Goal: Task Accomplishment & Management: Manage account settings

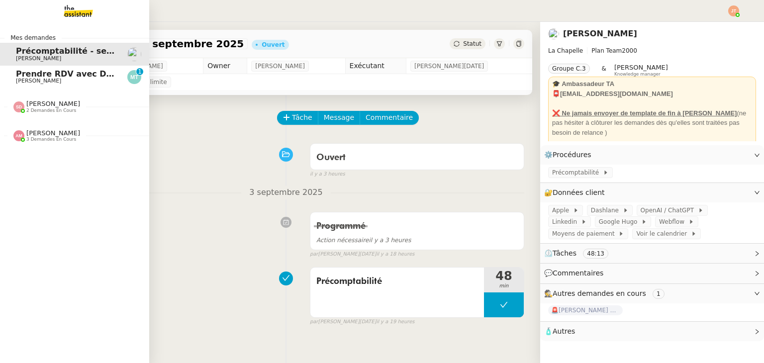
click at [69, 82] on span "[PERSON_NAME]" at bounding box center [66, 81] width 101 height 6
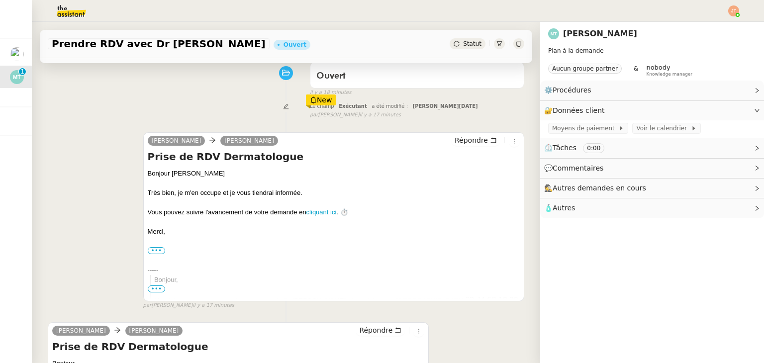
scroll to position [249, 0]
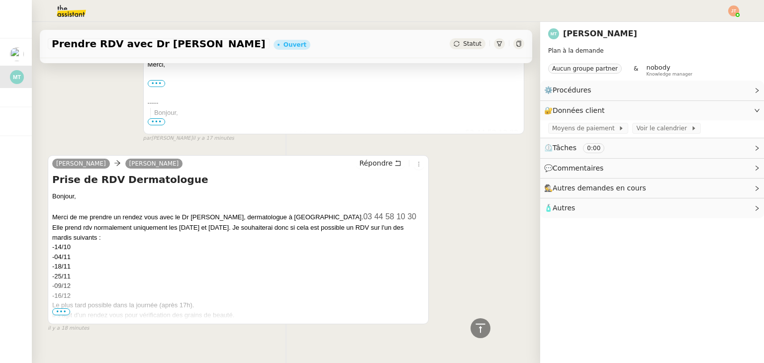
click at [66, 316] on span "•••" at bounding box center [61, 312] width 18 height 7
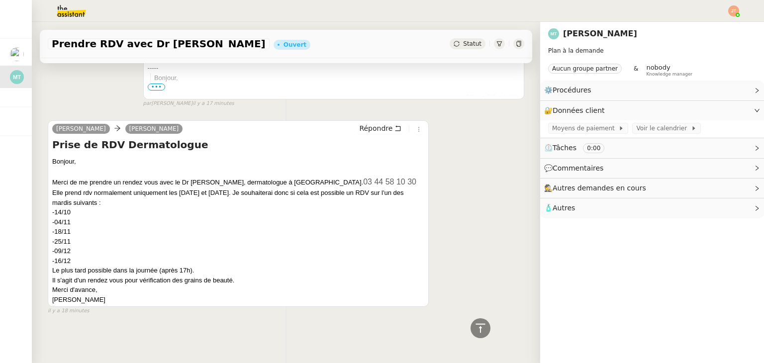
scroll to position [92, 0]
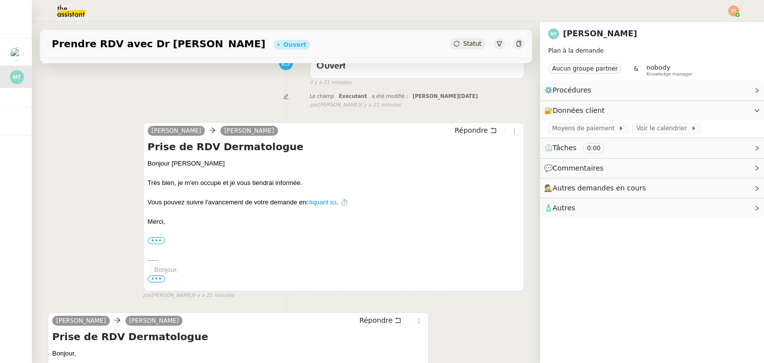
click at [45, 94] on div "Tâche Message Commentaire Veuillez patienter une erreur s'est produite 👌👌👌 mess…" at bounding box center [286, 263] width 509 height 520
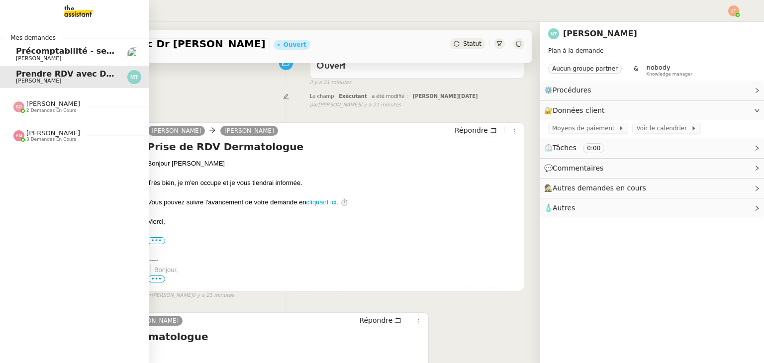
click at [61, 134] on span "[PERSON_NAME]" at bounding box center [53, 132] width 54 height 7
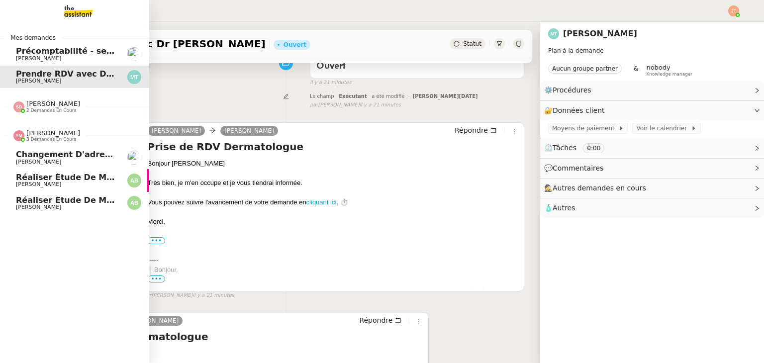
click at [61, 134] on span "[PERSON_NAME]" at bounding box center [53, 132] width 54 height 7
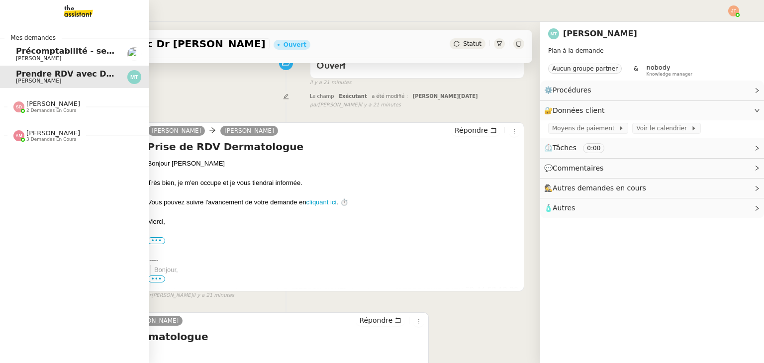
click at [65, 103] on span "[PERSON_NAME]" at bounding box center [53, 103] width 54 height 7
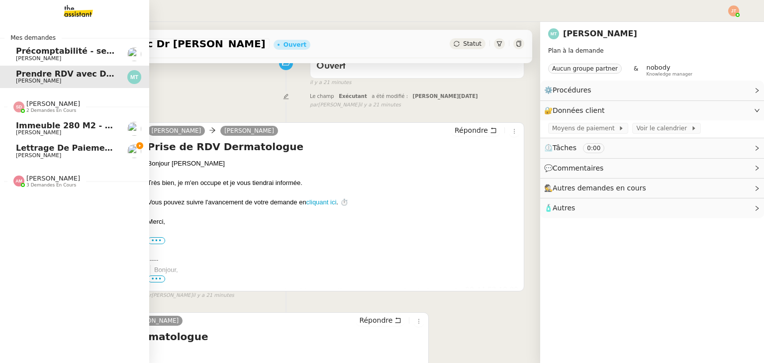
click at [67, 126] on span "Immeuble 280 m2 - [GEOGRAPHIC_DATA] 13100 - 1 349 000€" at bounding box center [150, 125] width 269 height 9
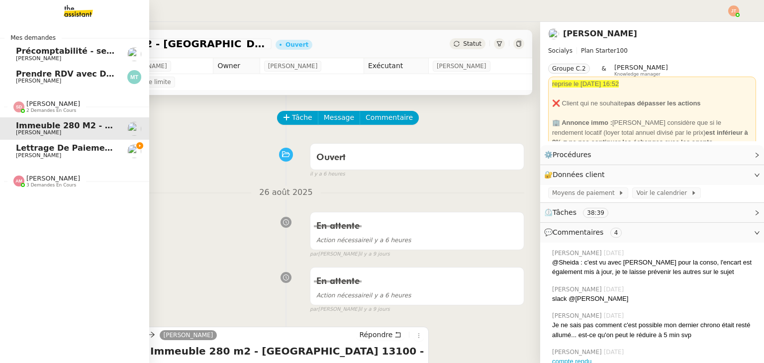
click at [46, 148] on span "Lettrage de paiement - [DATE]" at bounding box center [84, 147] width 137 height 9
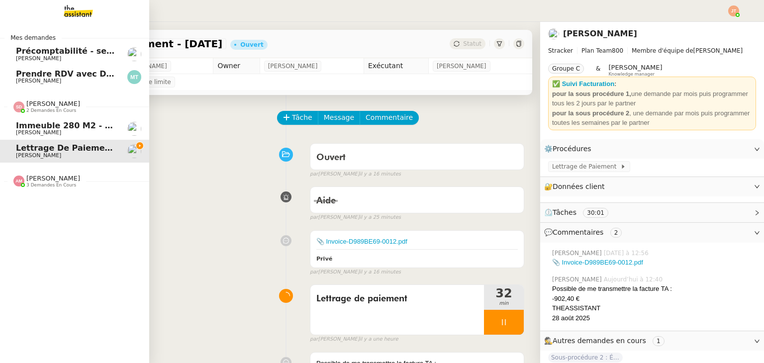
click at [50, 108] on span "2 demandes en cours" at bounding box center [51, 110] width 50 height 5
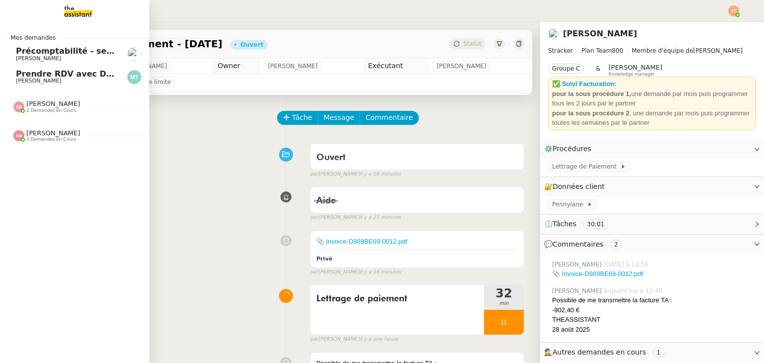
click at [88, 76] on span "Prendre RDV avec Dr [PERSON_NAME]" at bounding box center [101, 73] width 171 height 9
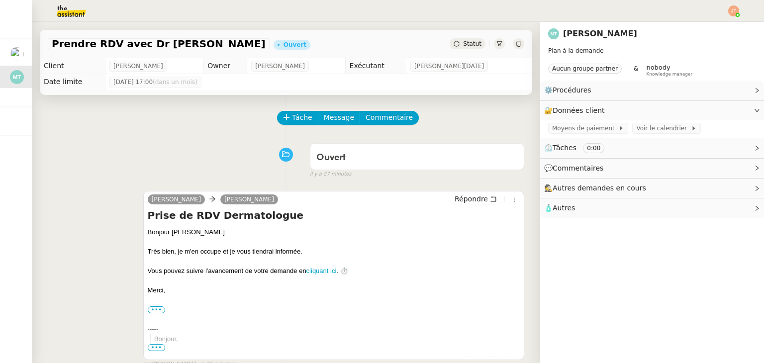
click at [196, 152] on div "Ouvert false il y a 27 minutes" at bounding box center [286, 159] width 477 height 40
click at [111, 184] on div "[PERSON_NAME] Prise de RDV Dermatologue Bonjour [PERSON_NAME] bien, je m'en occ…" at bounding box center [286, 275] width 477 height 187
click at [141, 129] on div "Tâche Message Commentaire" at bounding box center [286, 123] width 477 height 24
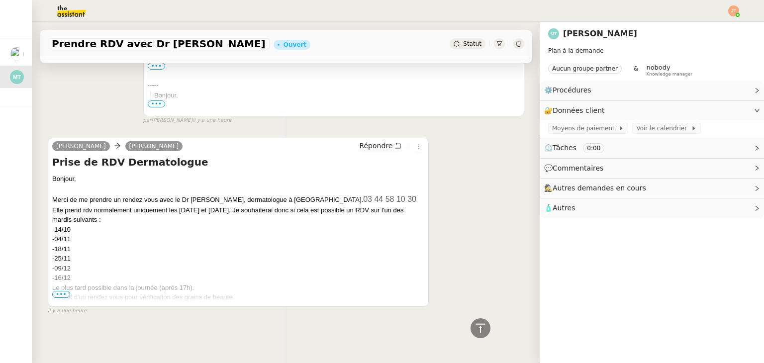
scroll to position [2, 0]
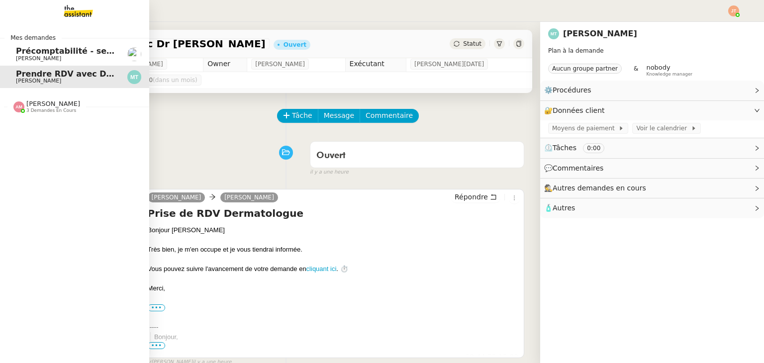
click at [18, 56] on span "[PERSON_NAME]" at bounding box center [38, 58] width 45 height 6
